Goal: Task Accomplishment & Management: Manage account settings

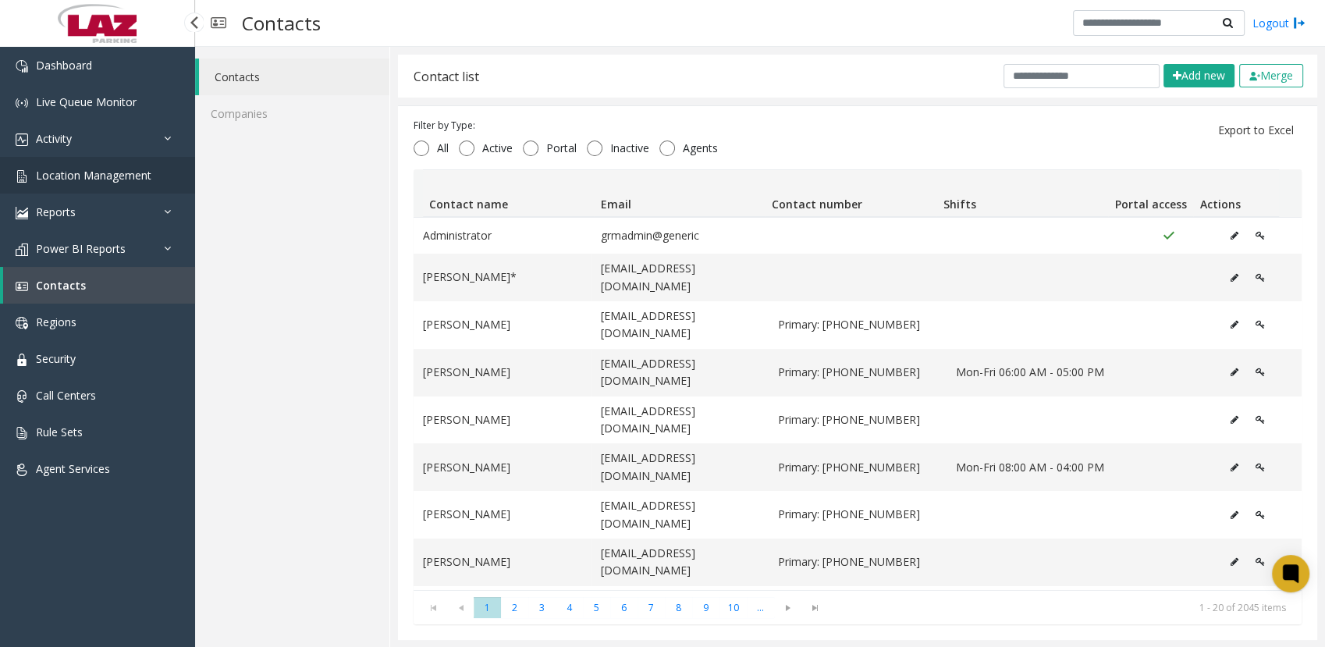
click at [73, 174] on span "Location Management" at bounding box center [93, 175] width 115 height 15
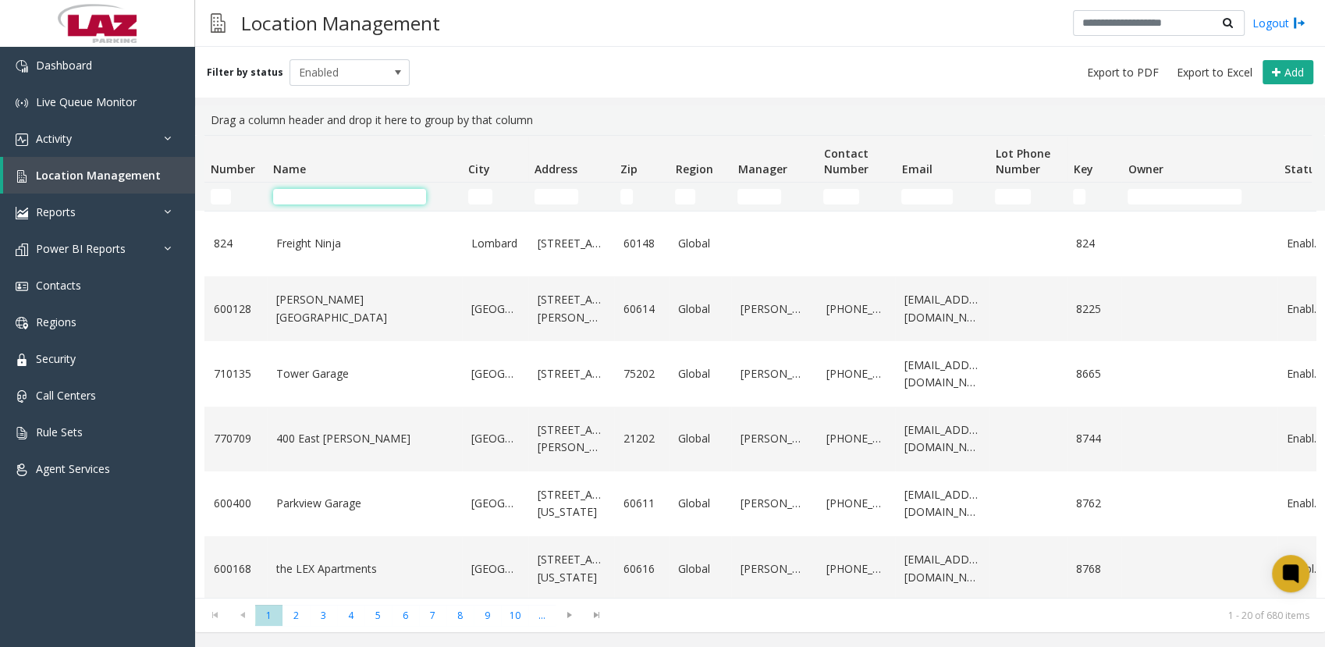
click at [306, 203] on input "Name Filter" at bounding box center [349, 197] width 153 height 16
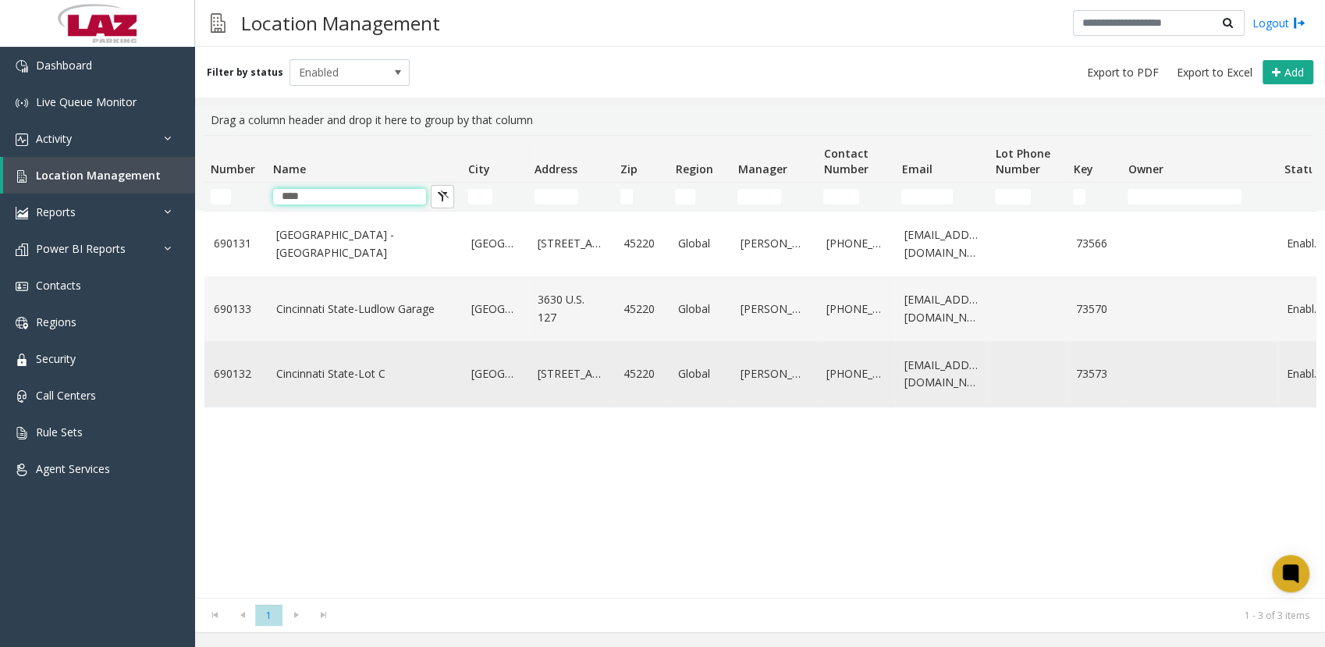
type input "****"
click at [345, 366] on link "Cincinnati State-Lot C" at bounding box center [364, 373] width 176 height 17
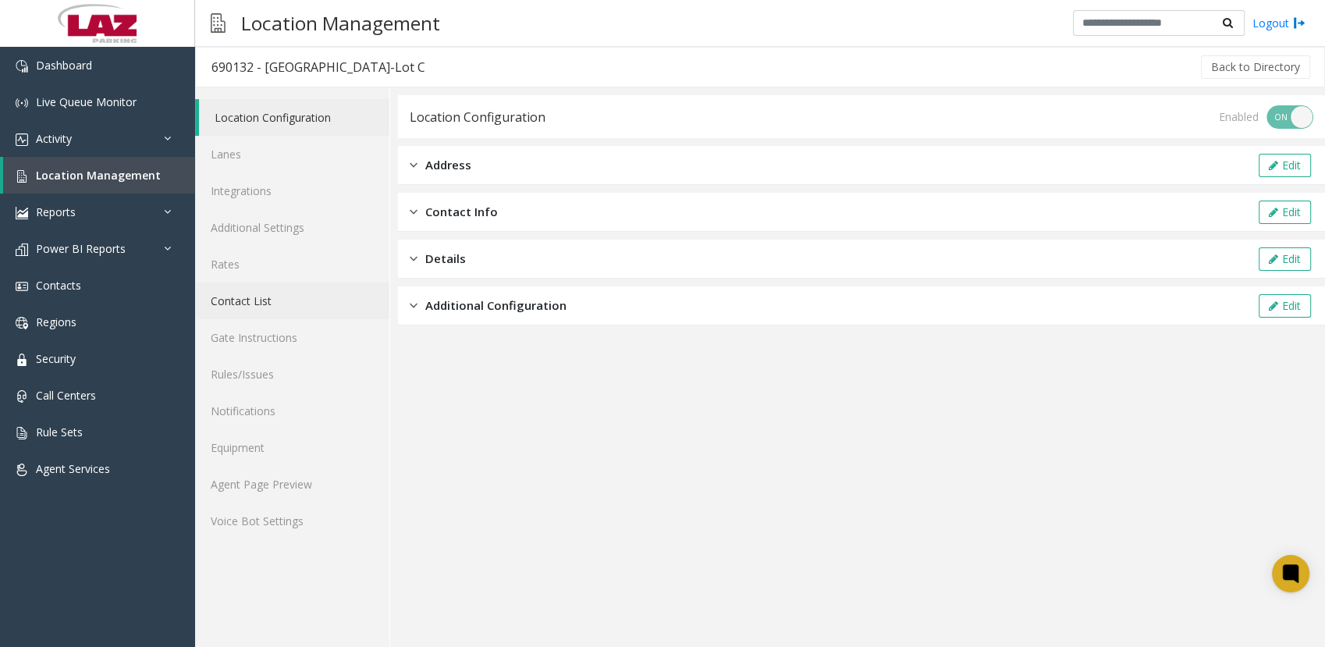
click at [267, 303] on link "Contact List" at bounding box center [292, 300] width 194 height 37
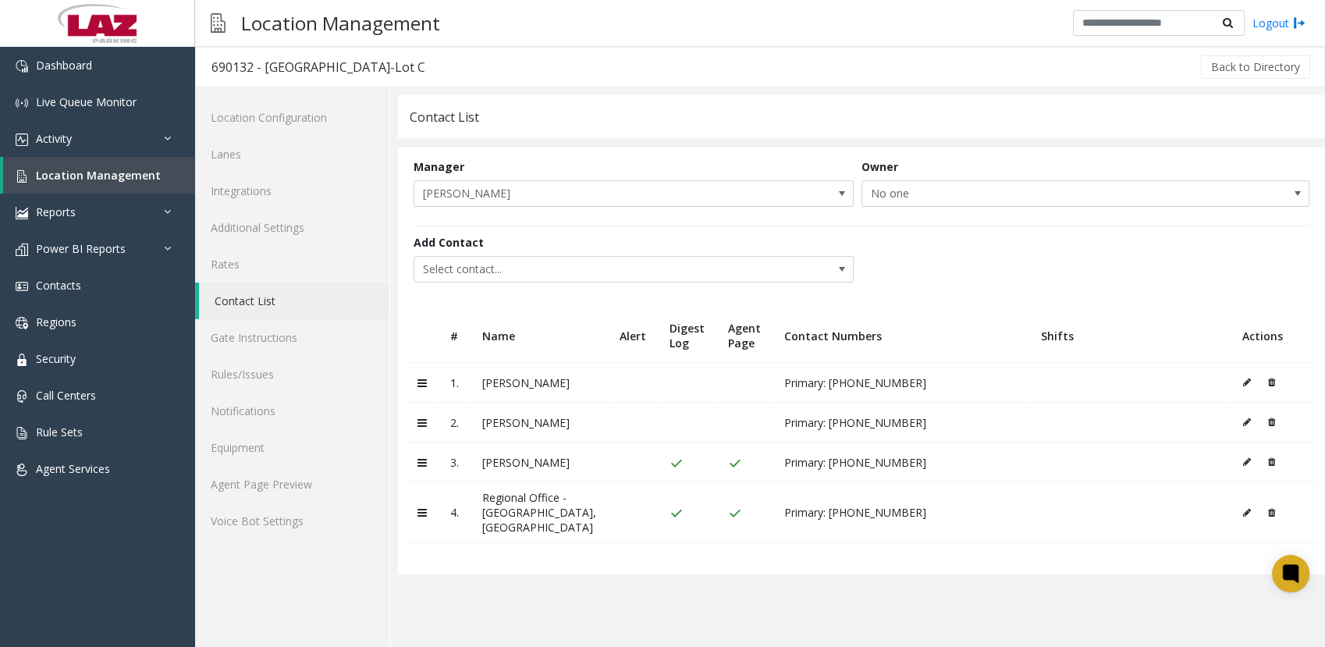
click at [1268, 380] on icon at bounding box center [1271, 382] width 7 height 9
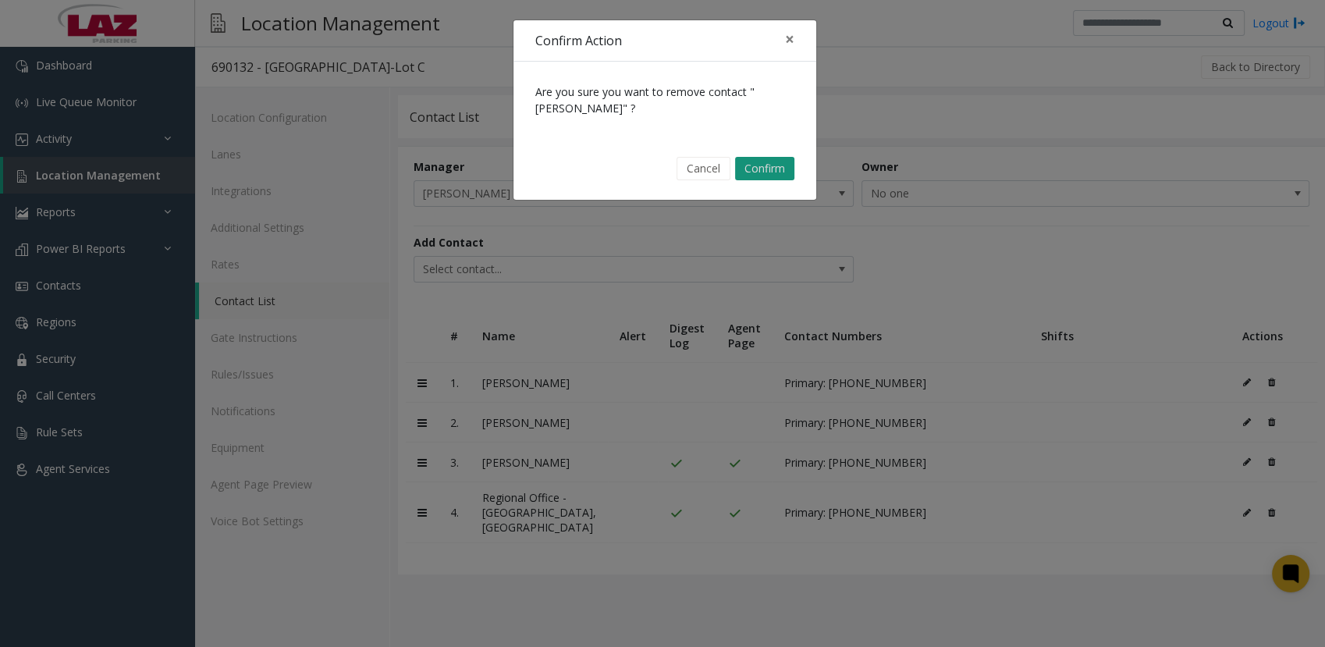
click at [778, 167] on button "Confirm" at bounding box center [764, 168] width 59 height 23
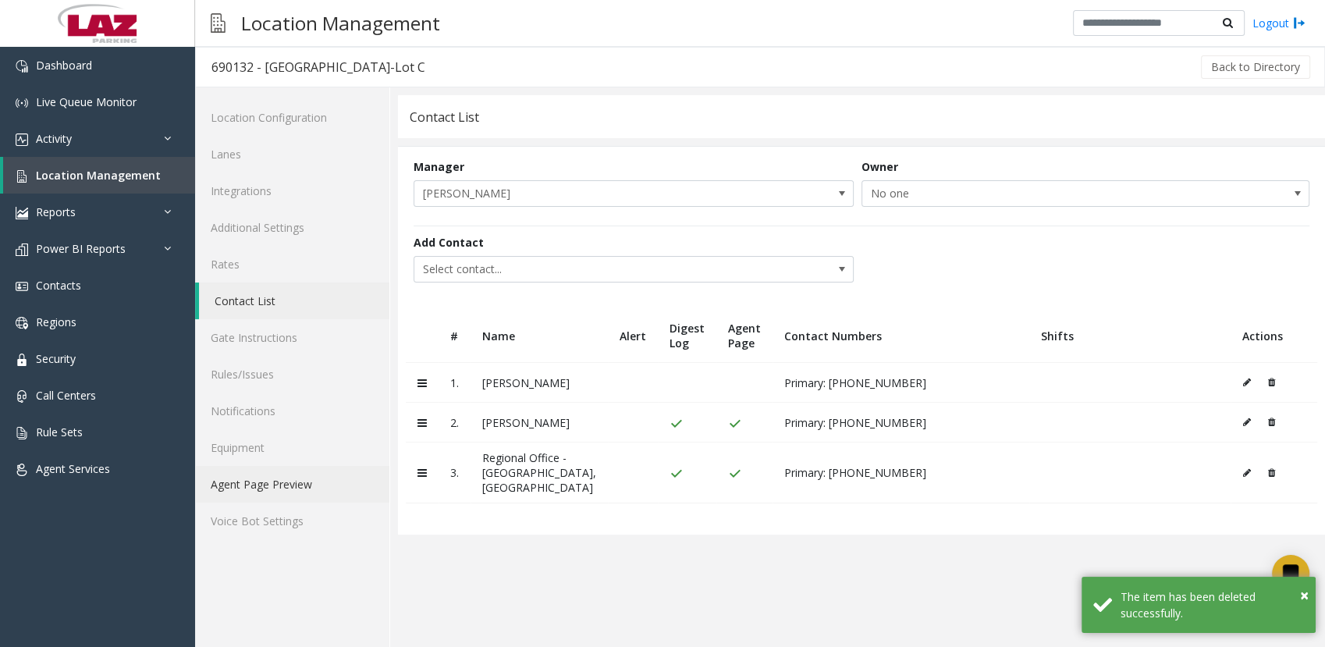
click at [271, 487] on link "Agent Page Preview" at bounding box center [292, 484] width 194 height 37
